Goal: Communication & Community: Answer question/provide support

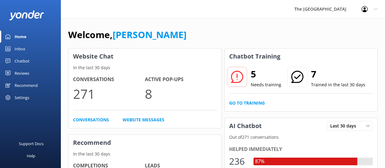
click at [29, 49] on link "Inbox" at bounding box center [30, 49] width 61 height 12
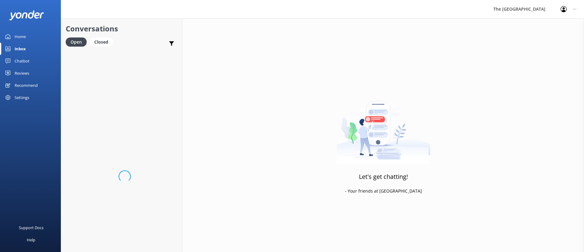
click at [17, 51] on div "Inbox" at bounding box center [20, 49] width 11 height 12
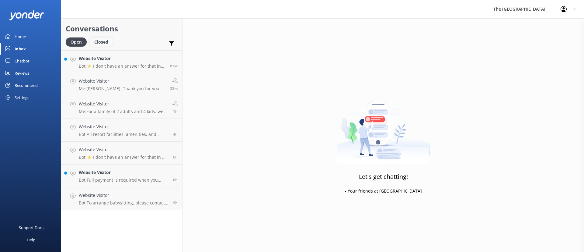
click at [107, 45] on div "Closed" at bounding box center [101, 41] width 23 height 9
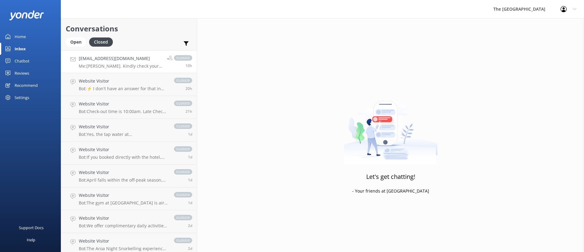
click at [118, 65] on p "Me: [PERSON_NAME]. Kindly check your email for our response regarding your inqu…" at bounding box center [121, 65] width 84 height 5
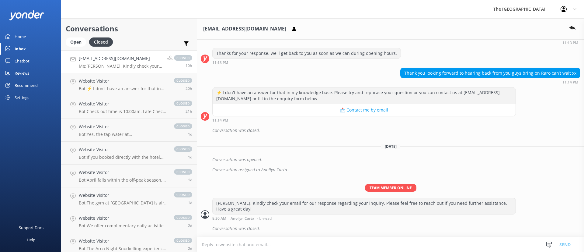
scroll to position [148, 0]
click at [337, 161] on div "Conversation was opened." at bounding box center [396, 159] width 368 height 10
click at [76, 43] on div "Open" at bounding box center [76, 41] width 20 height 9
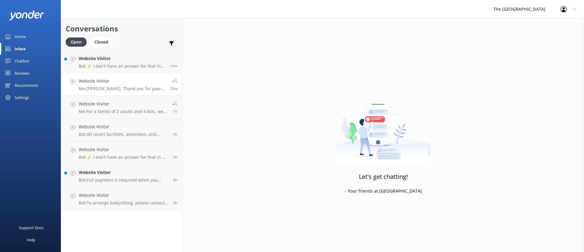
drag, startPoint x: 105, startPoint y: 72, endPoint x: 107, endPoint y: 76, distance: 4.8
click at [105, 72] on link "Website Visitor Bot: ⚡ I don't have an answer for that in my knowledge base. Pl…" at bounding box center [121, 61] width 121 height 23
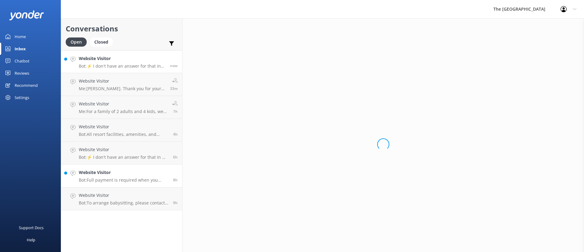
click at [103, 167] on p "Bot: Full payment is required when you make your booking. There is no option to…" at bounding box center [124, 179] width 90 height 5
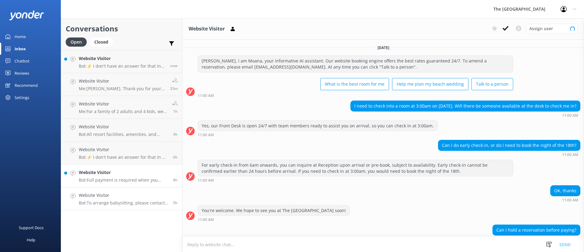
scroll to position [27, 0]
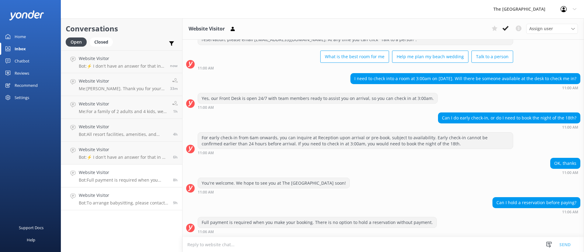
click at [120, 167] on p "Bot: To arrange babysitting, please contact The Rarotongan’s Reception by diali…" at bounding box center [124, 202] width 90 height 5
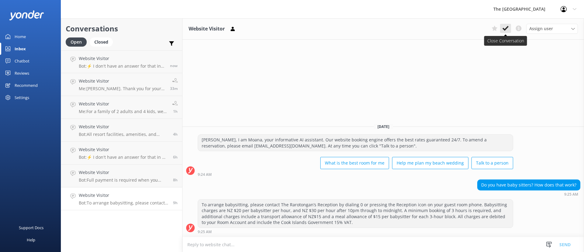
click at [385, 26] on icon at bounding box center [506, 28] width 6 height 6
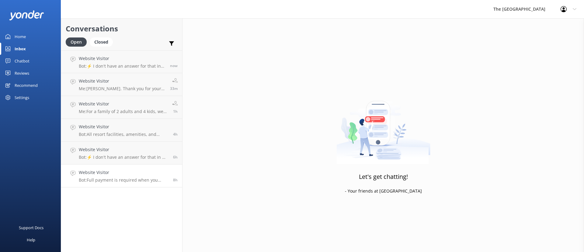
click at [128, 167] on p "Bot: Full payment is required when you make your booking. There is no option to…" at bounding box center [124, 179] width 90 height 5
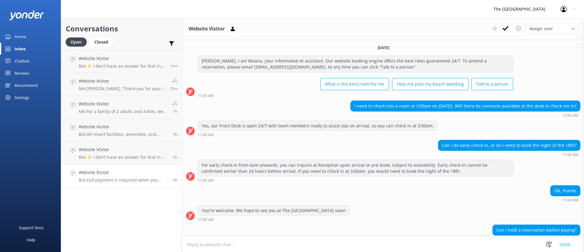
scroll to position [27, 0]
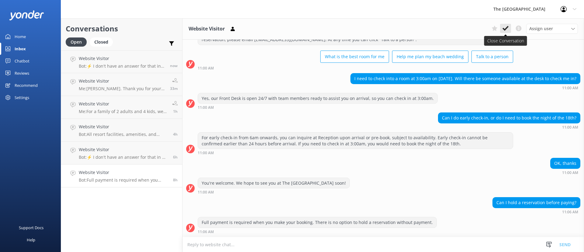
click at [385, 26] on icon at bounding box center [506, 28] width 6 height 6
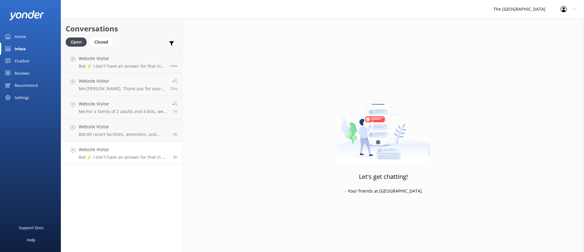
click at [135, 154] on p "Bot: ⚡ I don't have an answer for that in my knowledge base. Please try and rep…" at bounding box center [124, 156] width 90 height 5
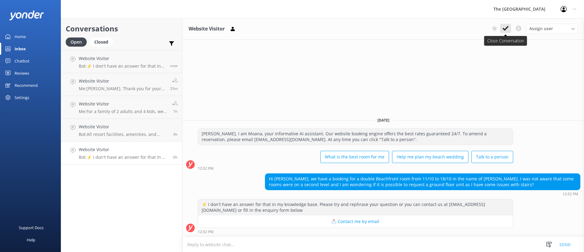
click at [385, 26] on icon at bounding box center [506, 28] width 6 height 6
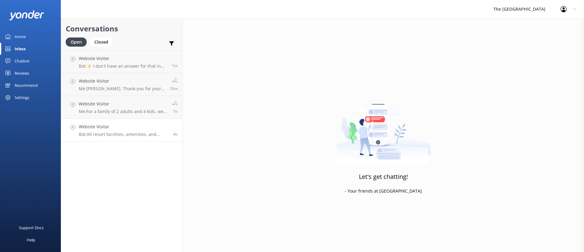
click at [120, 125] on h4 "Website Visitor" at bounding box center [124, 126] width 90 height 7
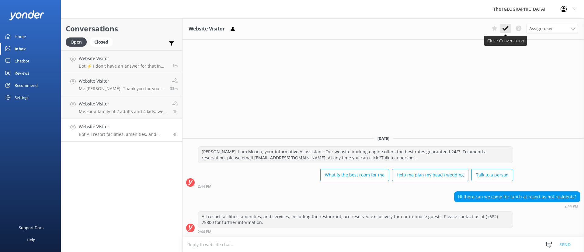
click at [385, 29] on button at bounding box center [505, 28] width 11 height 9
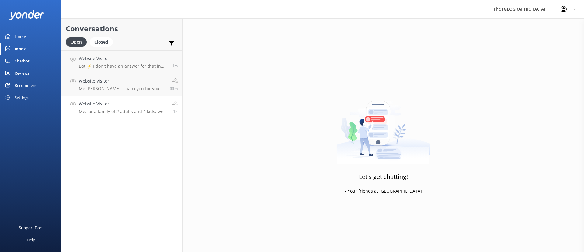
click at [145, 107] on div "Website Visitor Me: For a family of 2 adults and 4 kids, we suggest our 2-Bedro…" at bounding box center [123, 106] width 89 height 13
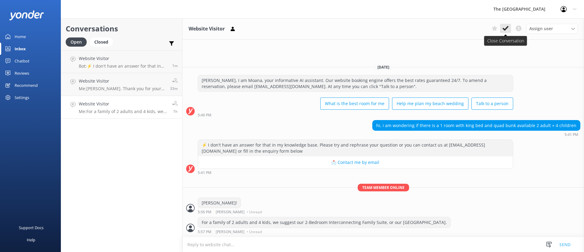
click at [385, 28] on use at bounding box center [506, 28] width 6 height 5
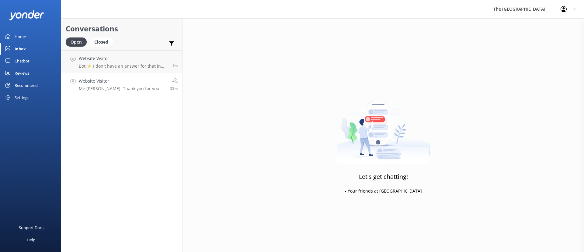
click at [132, 91] on link "Website Visitor Me: [PERSON_NAME]. Thank you for your message. For room availab…" at bounding box center [121, 84] width 121 height 23
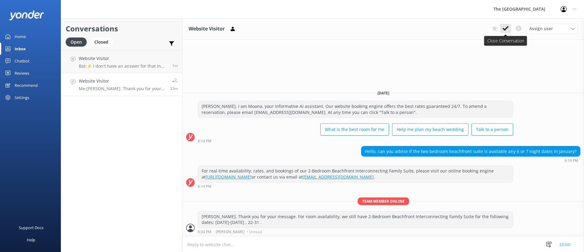
click at [385, 28] on icon at bounding box center [506, 28] width 6 height 6
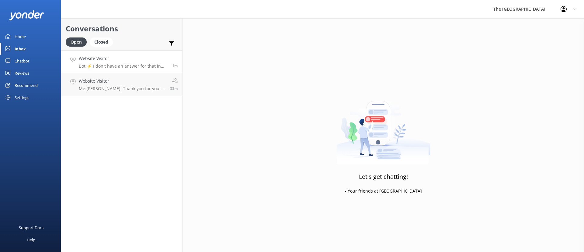
click at [134, 65] on p "Bot: ⚡ I don't have an answer for that in my knowledge base. Please try and rep…" at bounding box center [123, 65] width 89 height 5
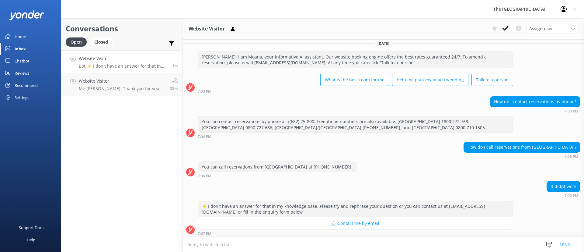
scroll to position [159, 0]
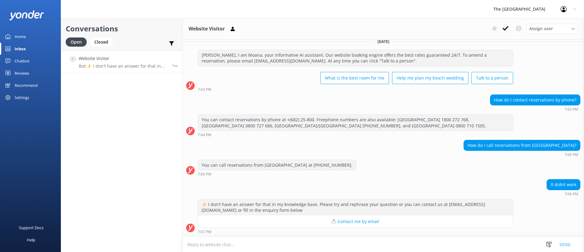
click at [385, 167] on div "You can call reservations from [GEOGRAPHIC_DATA] at [PHONE_NUMBER]. 7:06 PM" at bounding box center [384, 167] width 402 height 17
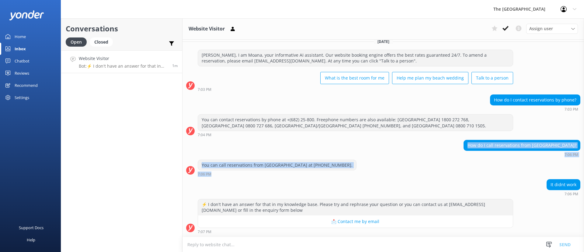
drag, startPoint x: 439, startPoint y: 174, endPoint x: 366, endPoint y: 134, distance: 83.8
click at [367, 134] on div "[DATE] [PERSON_NAME], I am Moana, your informative AI assistant. Our website bo…" at bounding box center [384, 59] width 402 height 356
click at [385, 167] on div "You can call reservations from [GEOGRAPHIC_DATA] at [PHONE_NUMBER]. 7:06 PM" at bounding box center [384, 167] width 402 height 17
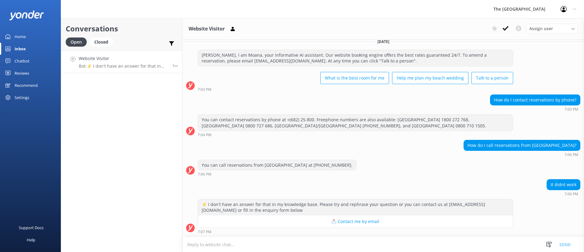
click at [385, 167] on div "You can call reservations from [GEOGRAPHIC_DATA] at [PHONE_NUMBER]. 7:06 PM" at bounding box center [384, 167] width 402 height 17
click at [385, 159] on div "How do I call reservations from [GEOGRAPHIC_DATA]? 7:06 PM" at bounding box center [384, 150] width 402 height 20
